Goal: Check status: Check status

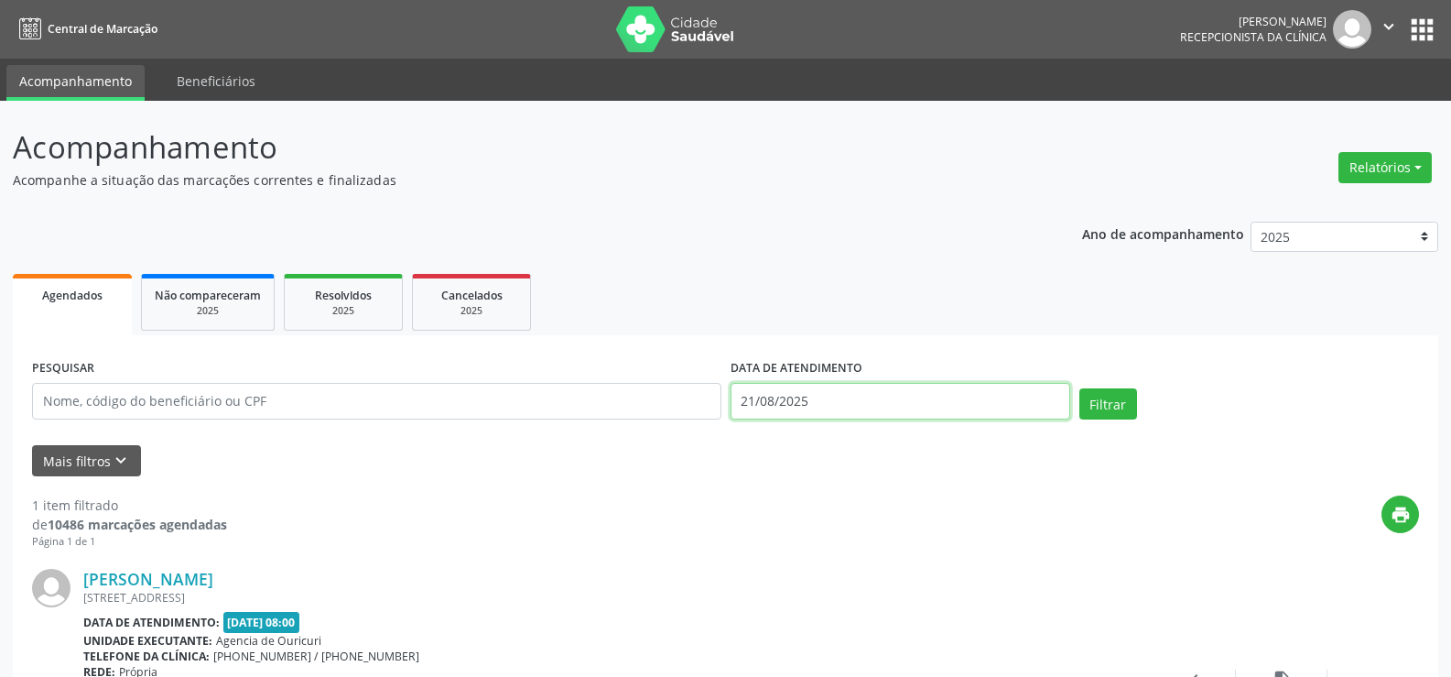
click at [956, 411] on input "21/08/2025" at bounding box center [901, 401] width 340 height 37
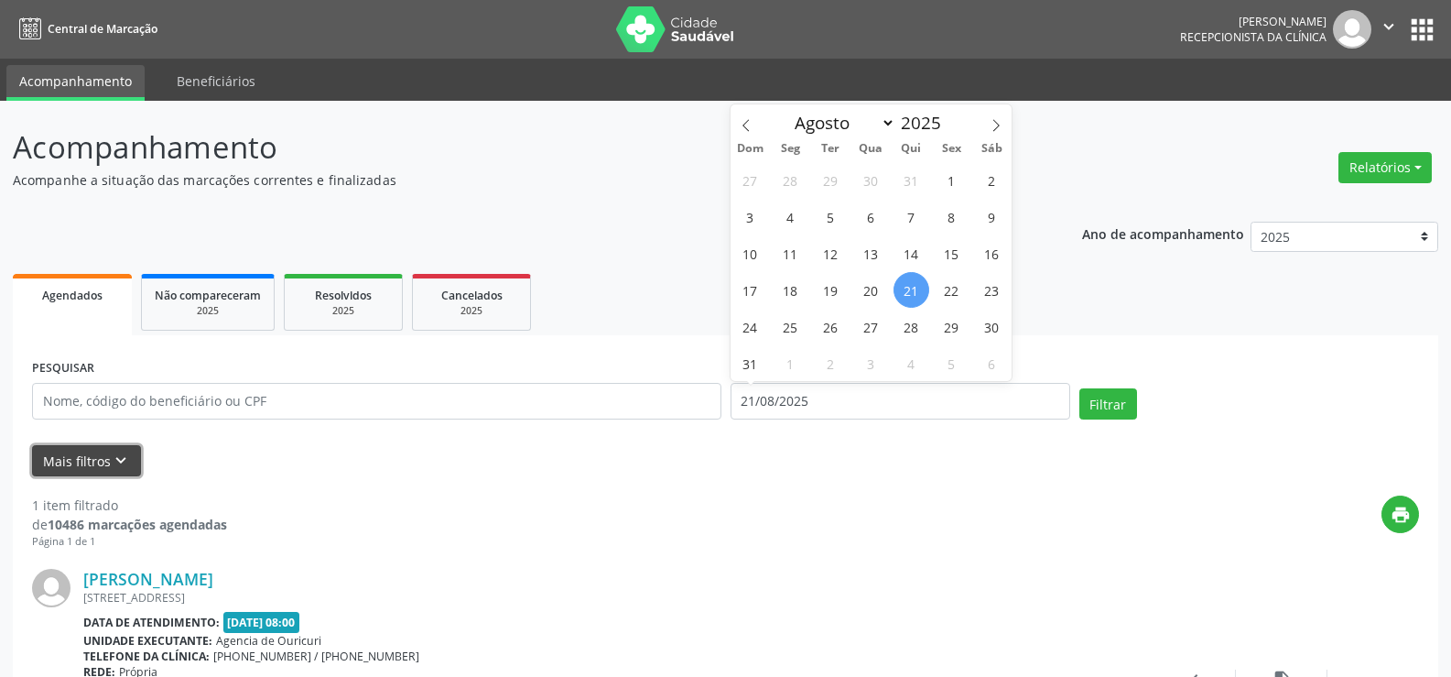
click at [89, 454] on button "Mais filtros keyboard_arrow_down" at bounding box center [86, 461] width 109 height 32
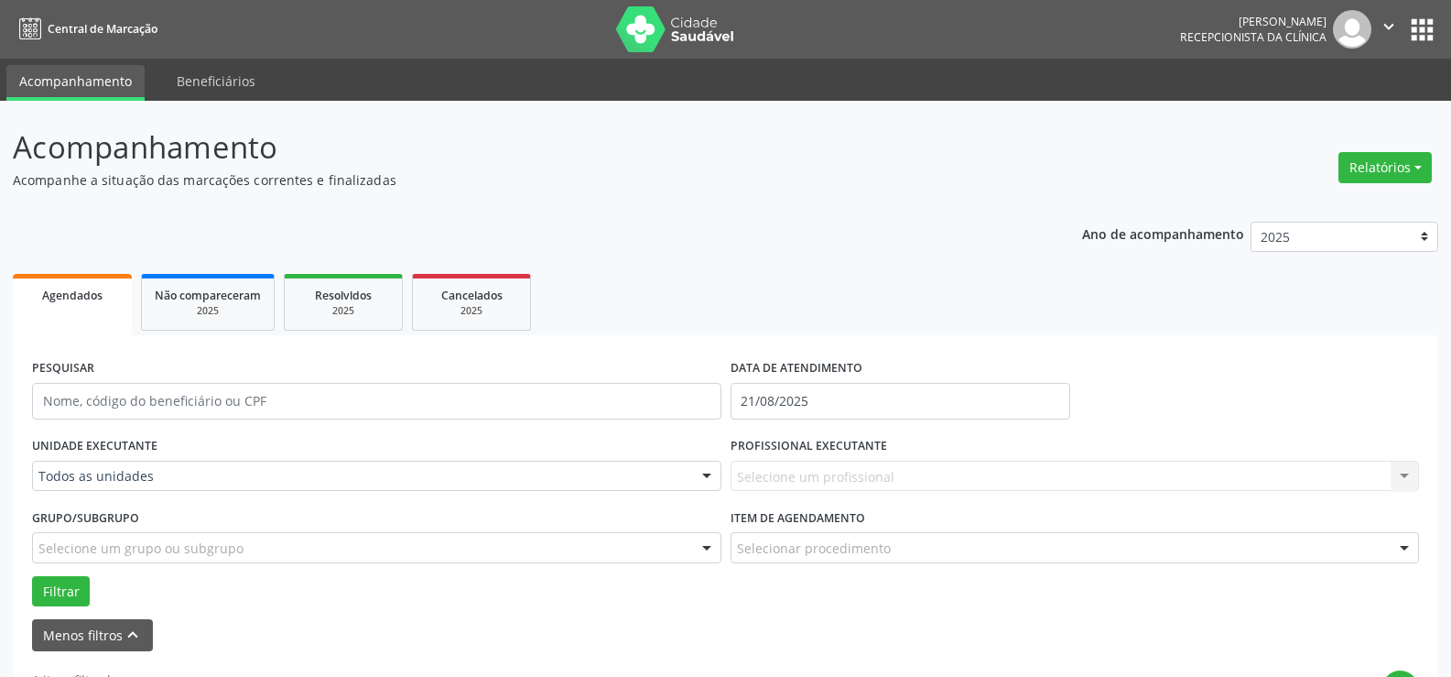
click at [118, 491] on div "Todos as unidades" at bounding box center [376, 476] width 689 height 31
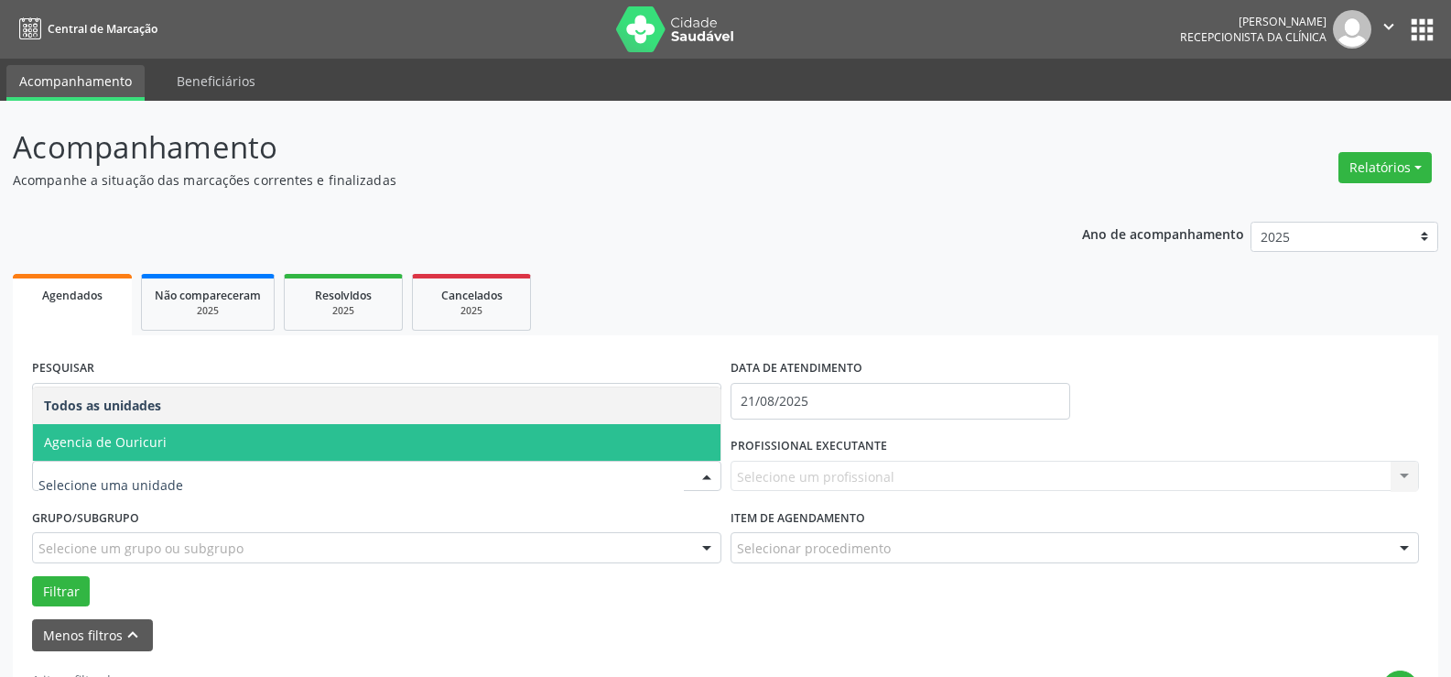
click at [140, 451] on span "Agencia de Ouricuri" at bounding box center [377, 442] width 688 height 37
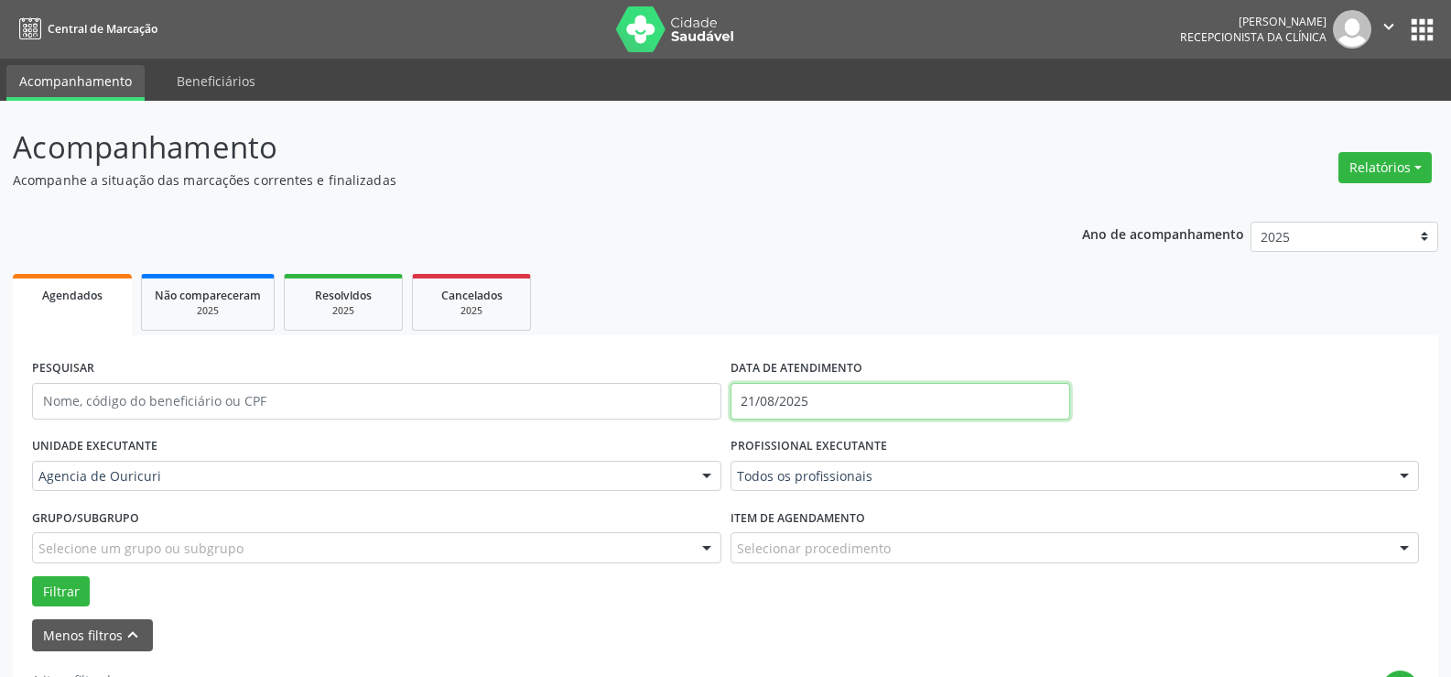
click at [887, 403] on input "21/08/2025" at bounding box center [901, 401] width 340 height 37
click at [879, 335] on span "27" at bounding box center [871, 327] width 36 height 36
type input "[DATE]"
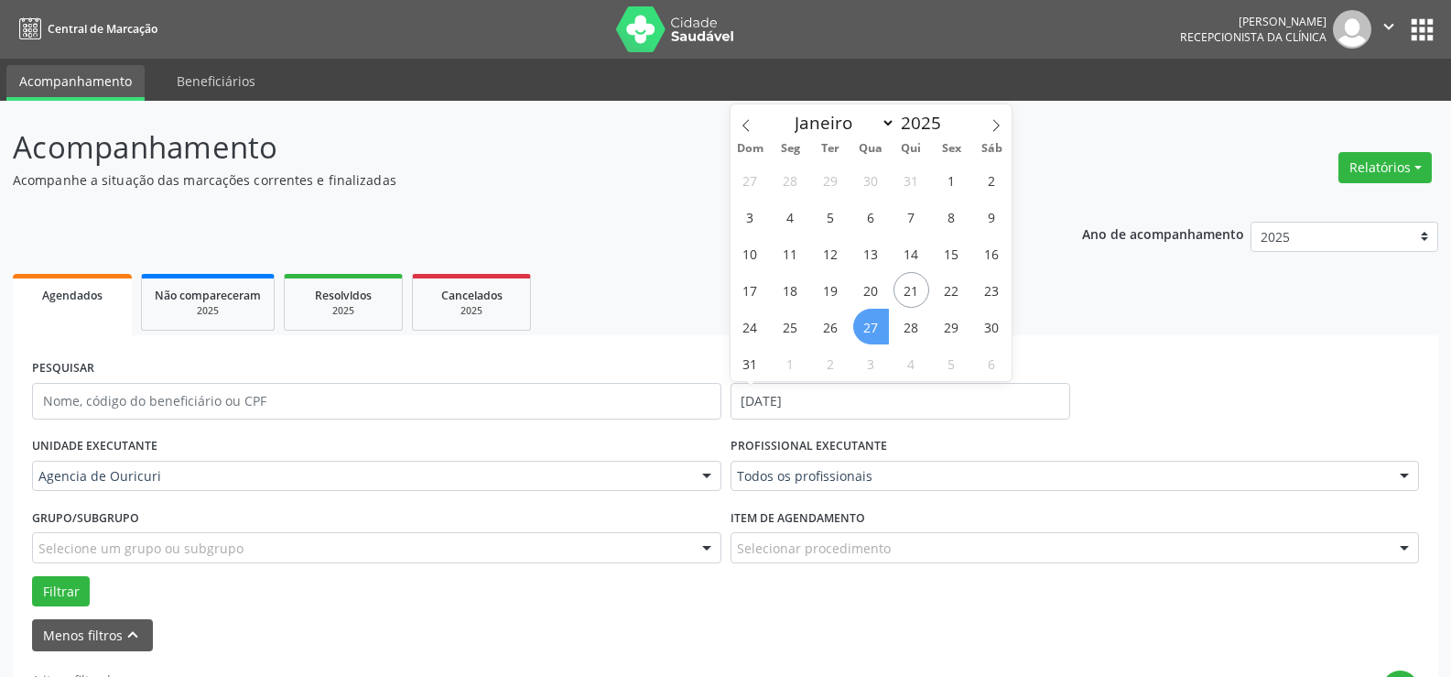
click at [879, 335] on span "27" at bounding box center [871, 327] width 36 height 36
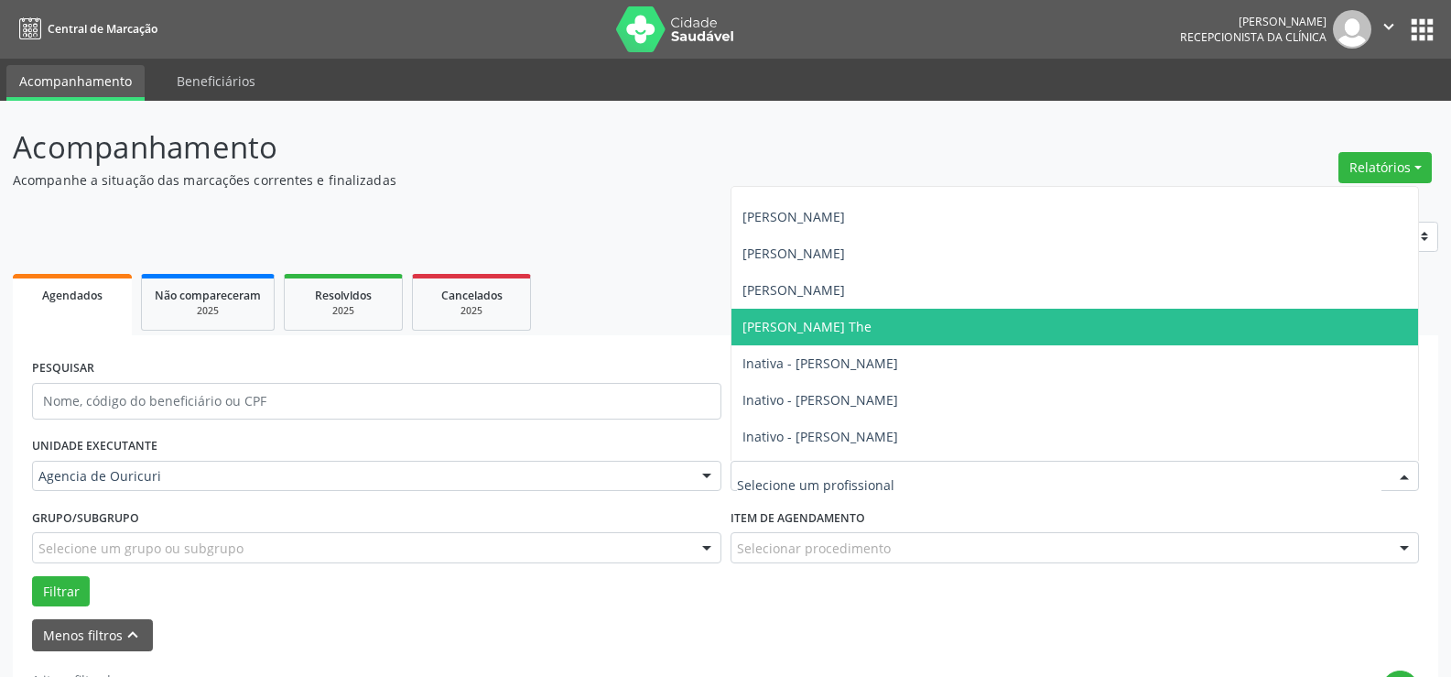
scroll to position [92, 0]
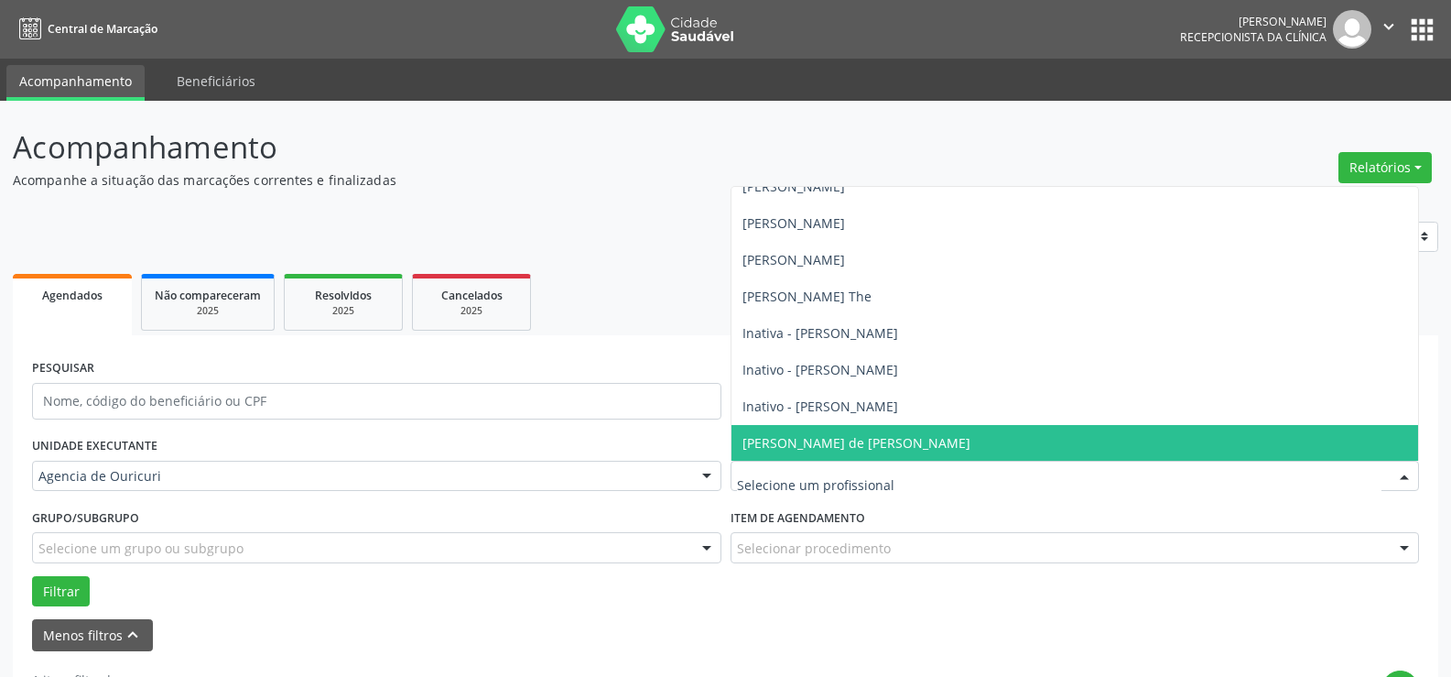
click at [776, 439] on span "[PERSON_NAME] de [PERSON_NAME]" at bounding box center [857, 442] width 228 height 17
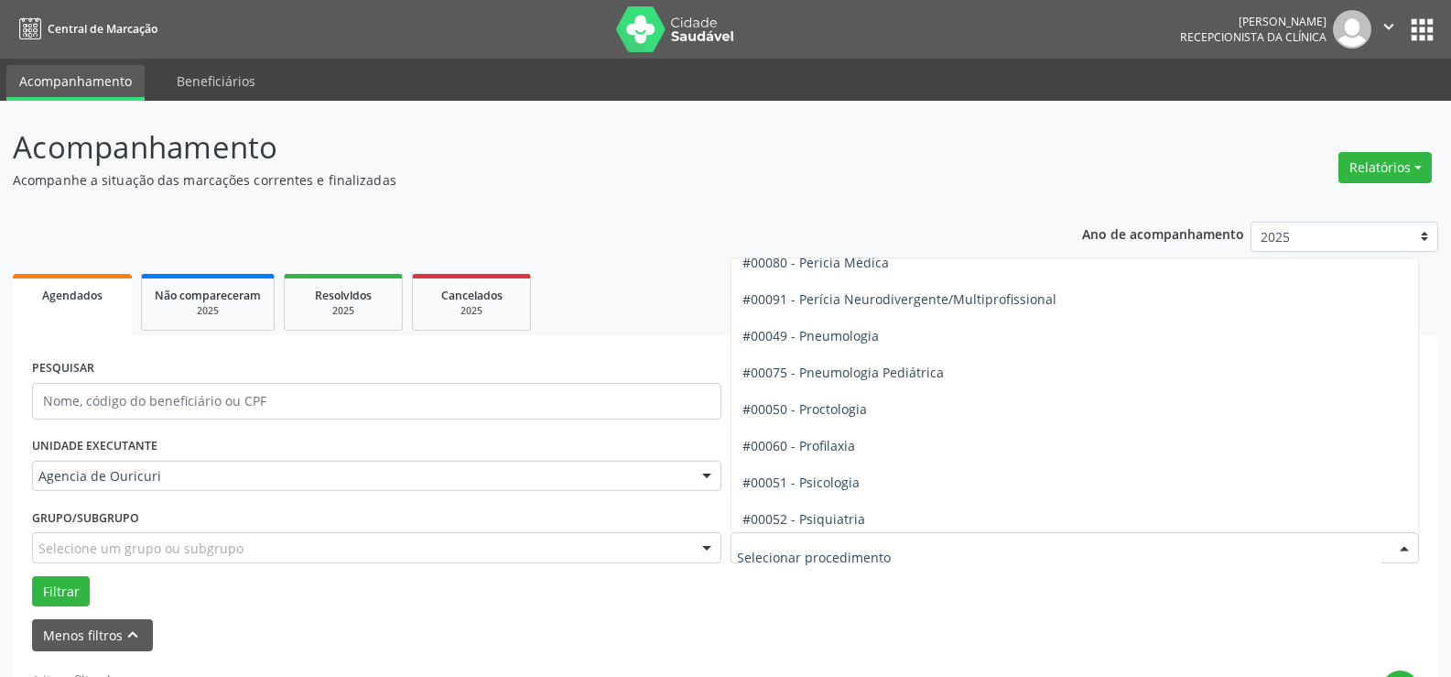
scroll to position [2838, 0]
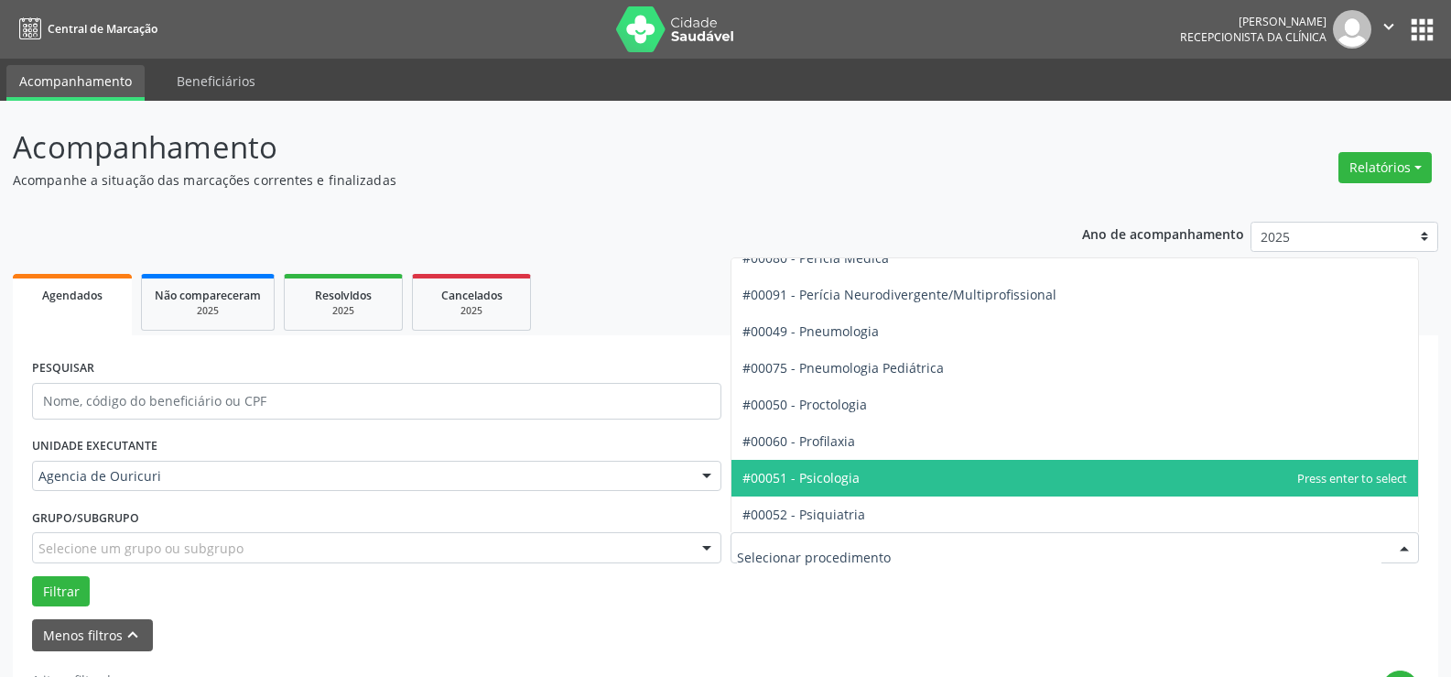
click at [832, 475] on span "#00051 - Psicologia" at bounding box center [801, 477] width 117 height 17
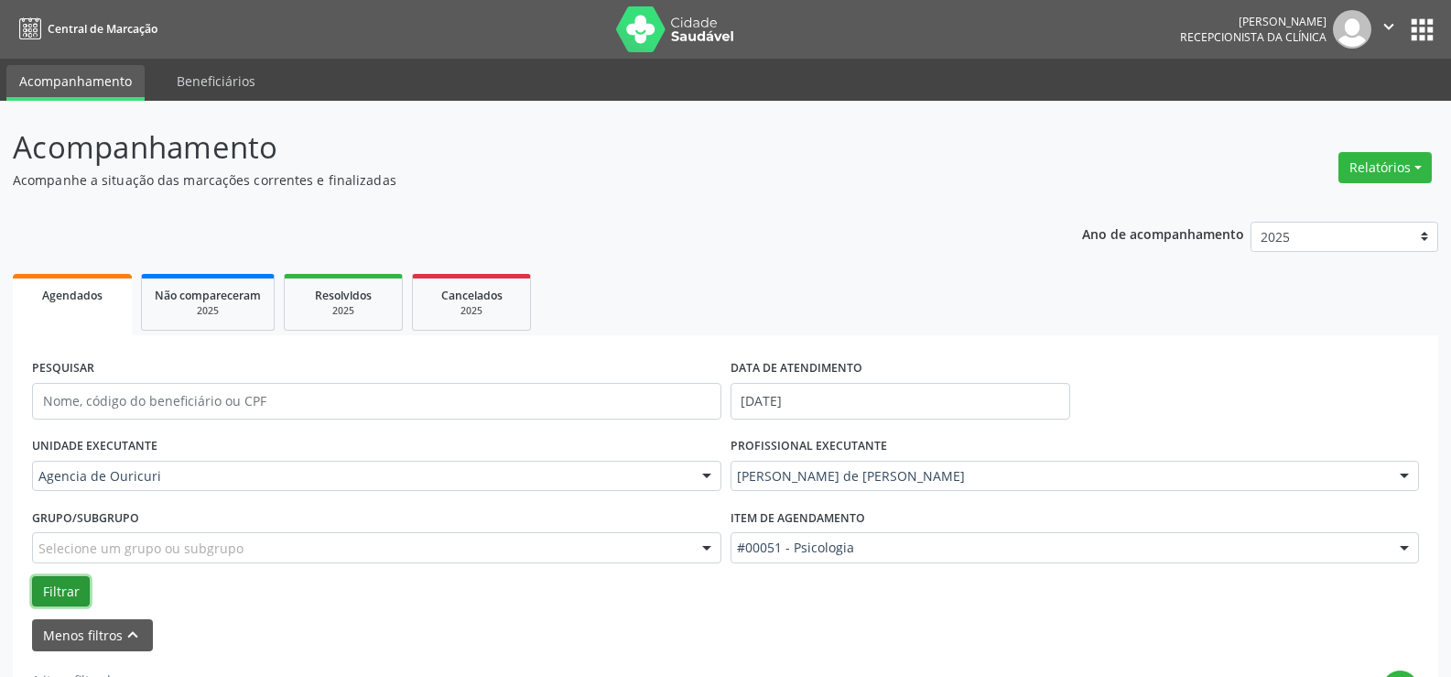
click at [49, 599] on button "Filtrar" at bounding box center [61, 591] width 58 height 31
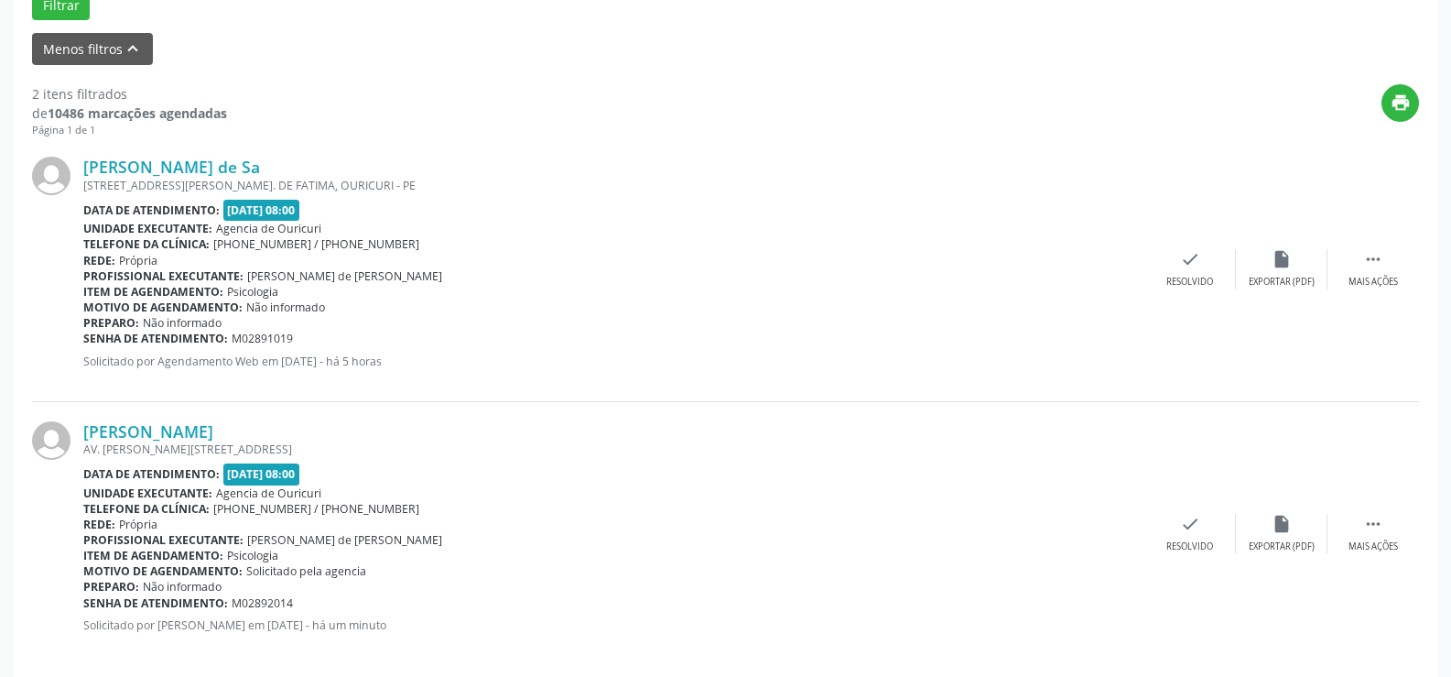
scroll to position [606, 0]
